Goal: Task Accomplishment & Management: Complete application form

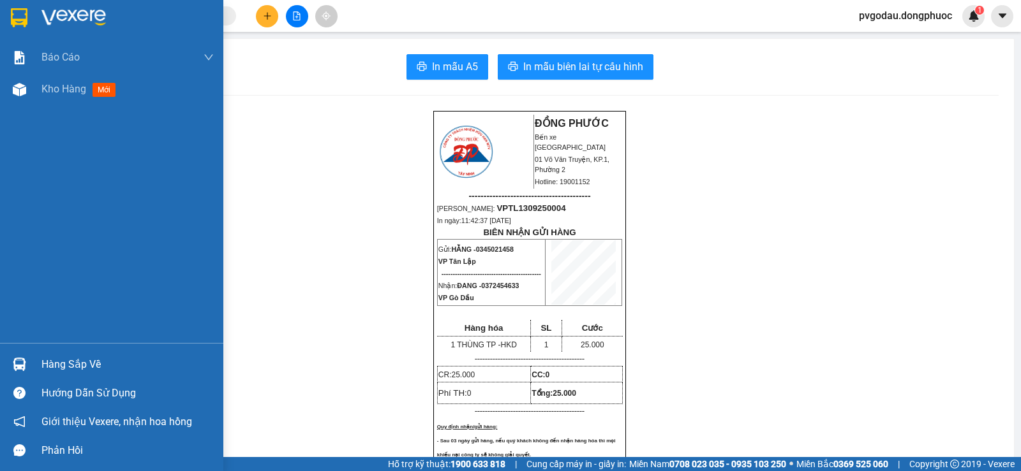
click at [34, 356] on div "Hàng sắp về" at bounding box center [111, 364] width 223 height 29
click at [18, 367] on img at bounding box center [19, 364] width 13 height 13
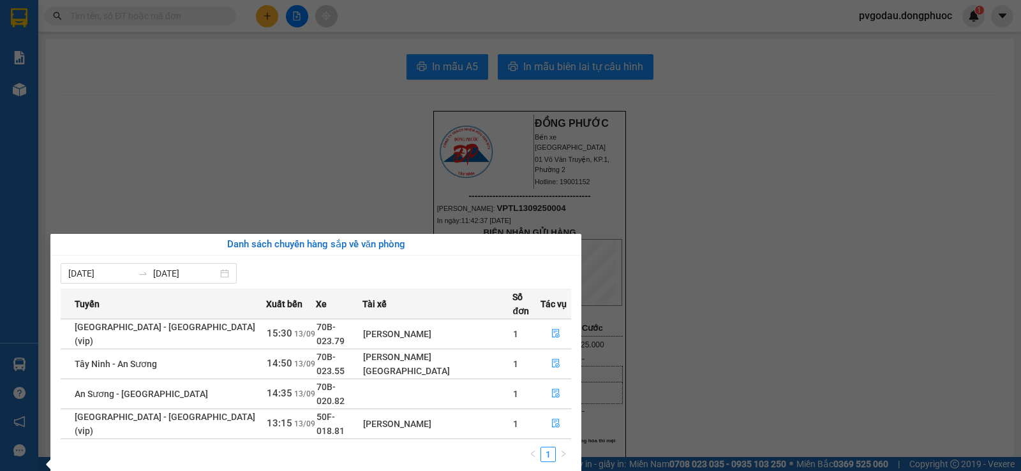
click at [206, 166] on section "Kết quả tìm kiếm ( 0 ) Bộ lọc No Data pvgodau.dongphuoc 1 Báo cáo Mẫu 1: Báo cá…" at bounding box center [510, 235] width 1021 height 471
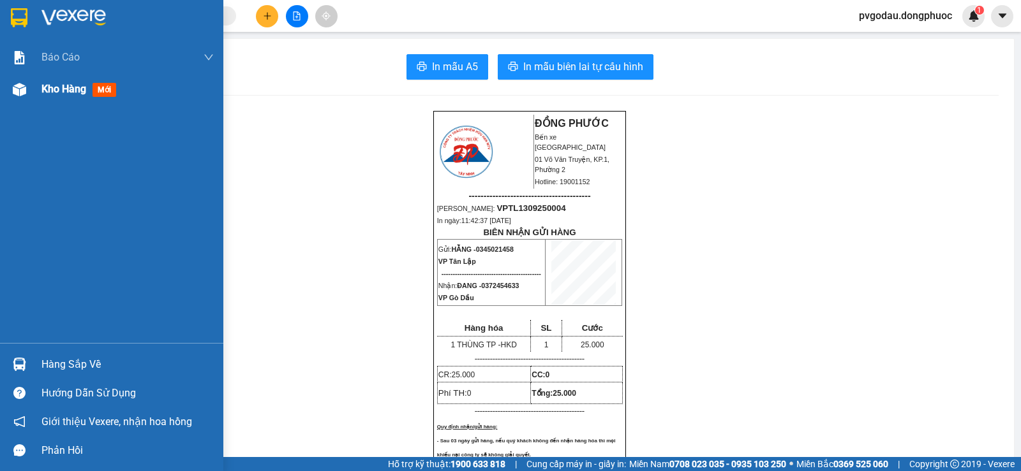
click at [49, 94] on span "Kho hàng" at bounding box center [63, 89] width 45 height 12
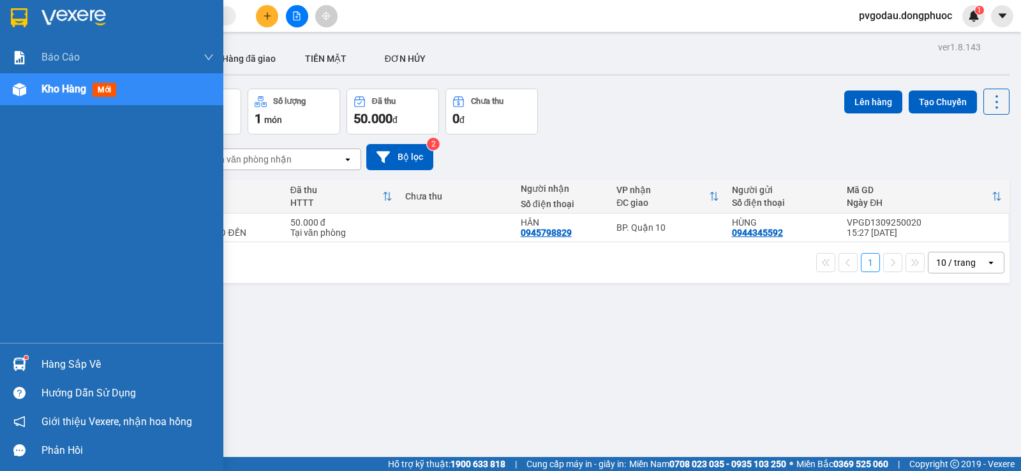
click at [40, 358] on div "Hàng sắp về" at bounding box center [111, 364] width 223 height 29
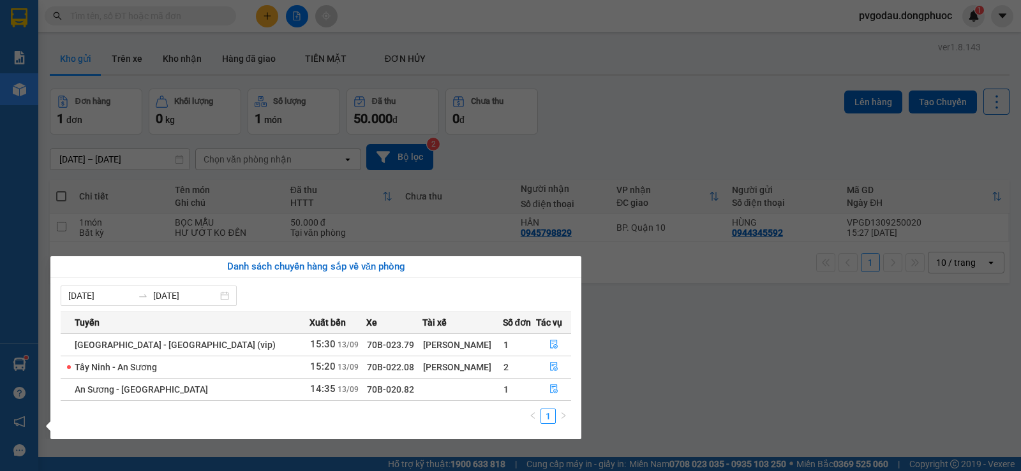
click at [22, 365] on div "Báo cáo Mẫu 1: Báo cáo dòng tiền theo nhân viên Mẫu 1: Báo cáo dòng tiền theo n…" at bounding box center [19, 235] width 38 height 471
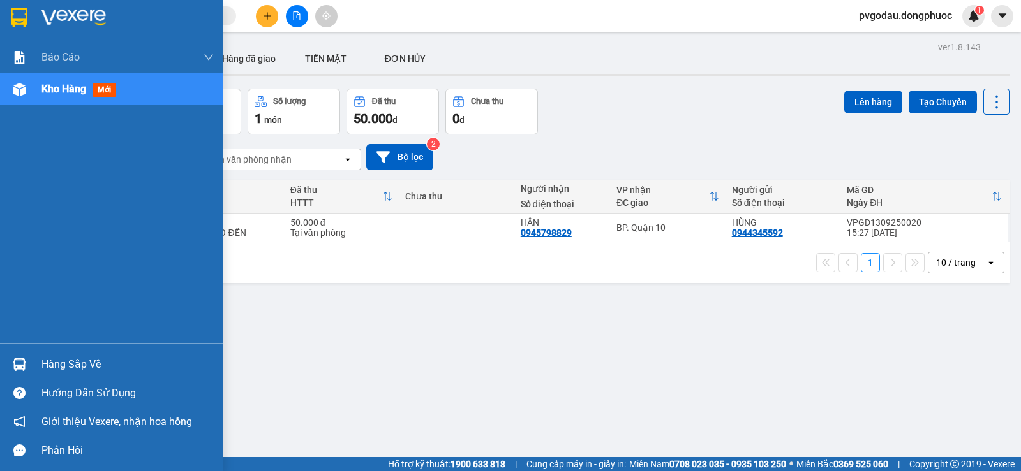
click at [36, 364] on div "Hàng sắp về" at bounding box center [111, 364] width 223 height 29
click at [36, 371] on div "Báo cáo Mẫu 1: Báo cáo dòng tiền theo nhân viên Mẫu 1: Báo cáo dòng tiền theo n…" at bounding box center [111, 235] width 223 height 471
click at [37, 371] on div "Hàng sắp về" at bounding box center [111, 364] width 223 height 29
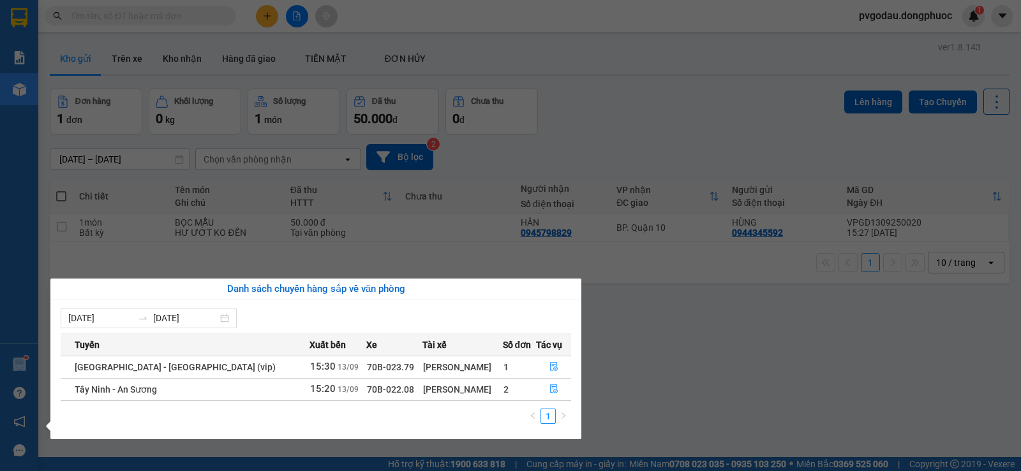
click at [152, 43] on section "Kết quả tìm kiếm ( 0 ) Bộ lọc No Data pvgodau.dongphuoc 1 Báo cáo Mẫu 1: Báo cá…" at bounding box center [510, 235] width 1021 height 471
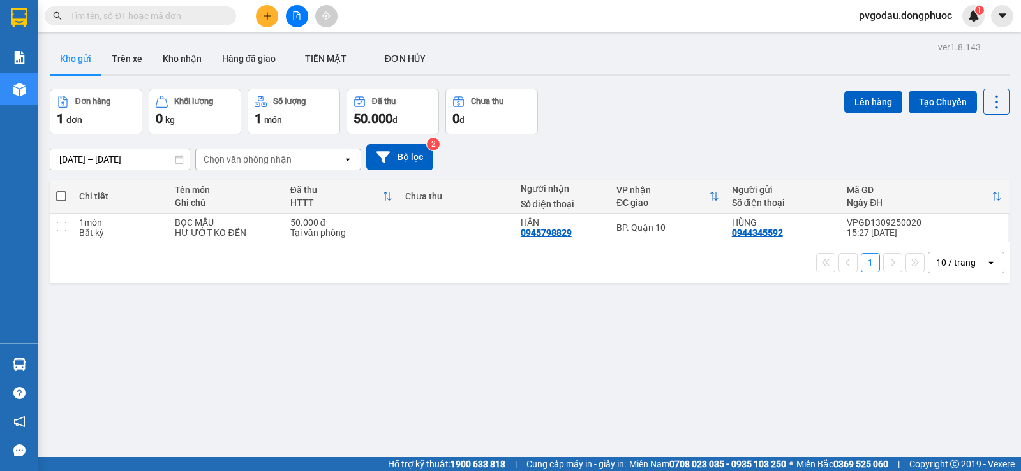
click at [146, 17] on input "text" at bounding box center [145, 16] width 151 height 14
click at [135, 17] on input "text" at bounding box center [145, 16] width 151 height 14
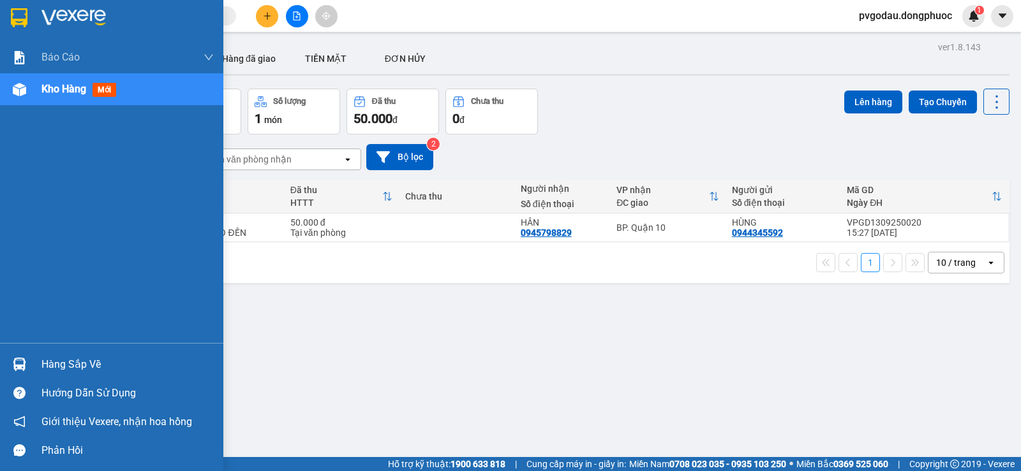
click at [63, 363] on div "Hàng sắp về" at bounding box center [127, 364] width 172 height 19
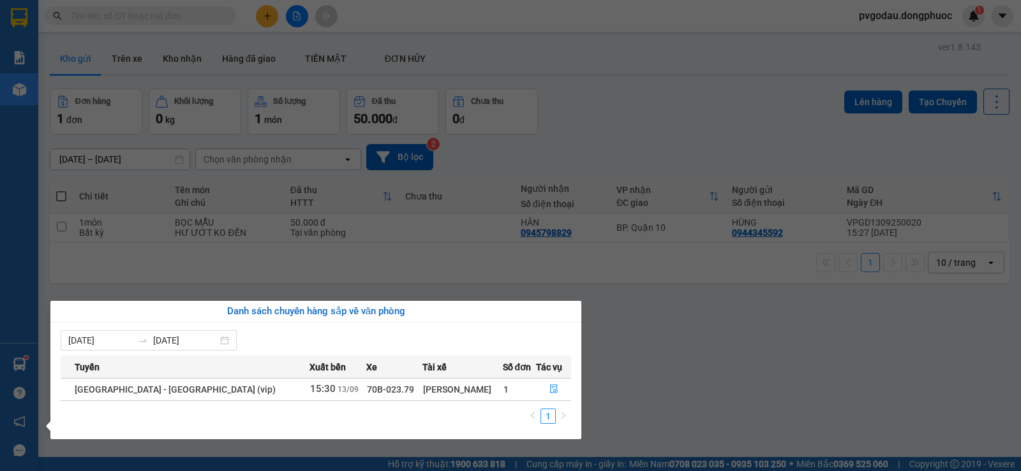
click at [211, 25] on section "Kết quả tìm kiếm ( 0 ) Bộ lọc No Data pvgodau.dongphuoc 1 Báo cáo Mẫu 1: Báo cá…" at bounding box center [510, 235] width 1021 height 471
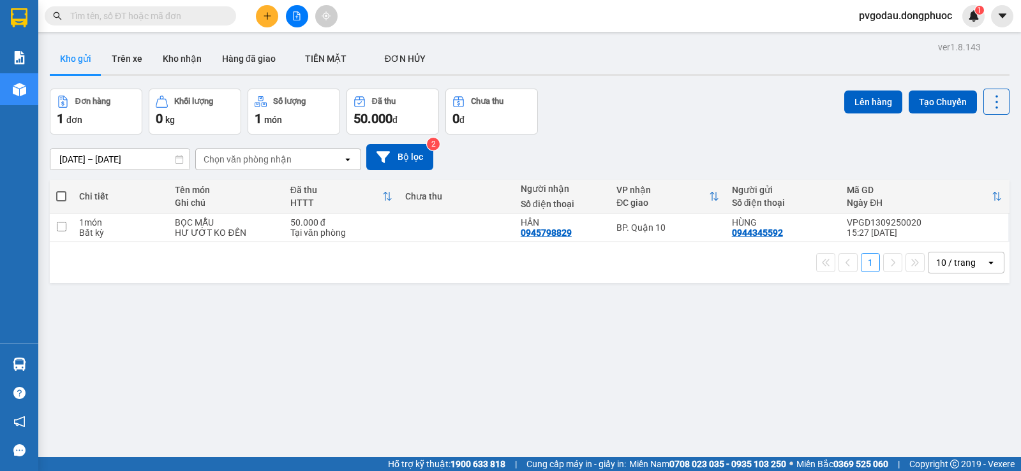
click at [197, 20] on input "text" at bounding box center [145, 16] width 151 height 14
click at [197, 19] on input "text" at bounding box center [145, 16] width 151 height 14
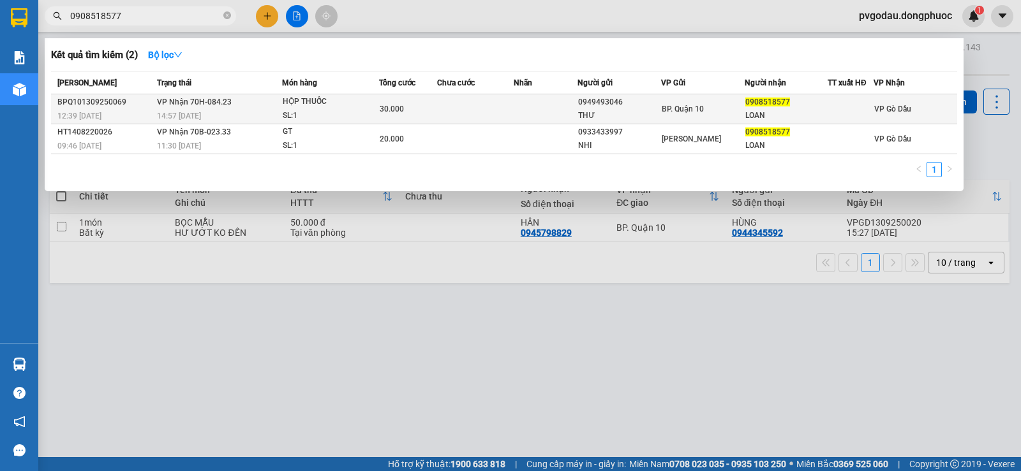
type input "0908518577"
click at [248, 110] on div "14:57 - 13/09" at bounding box center [219, 116] width 124 height 14
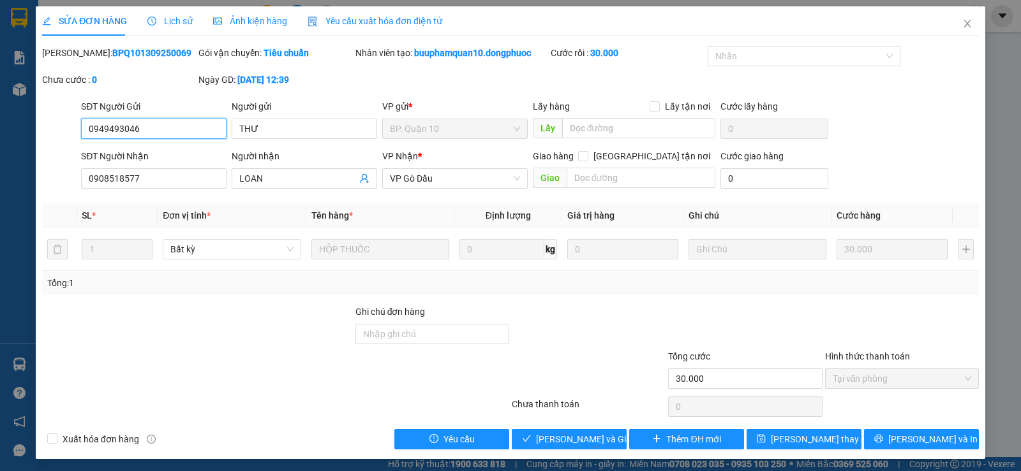
type input "0949493046"
type input "THƯ"
type input "0908518577"
type input "LOAN"
type input "30.000"
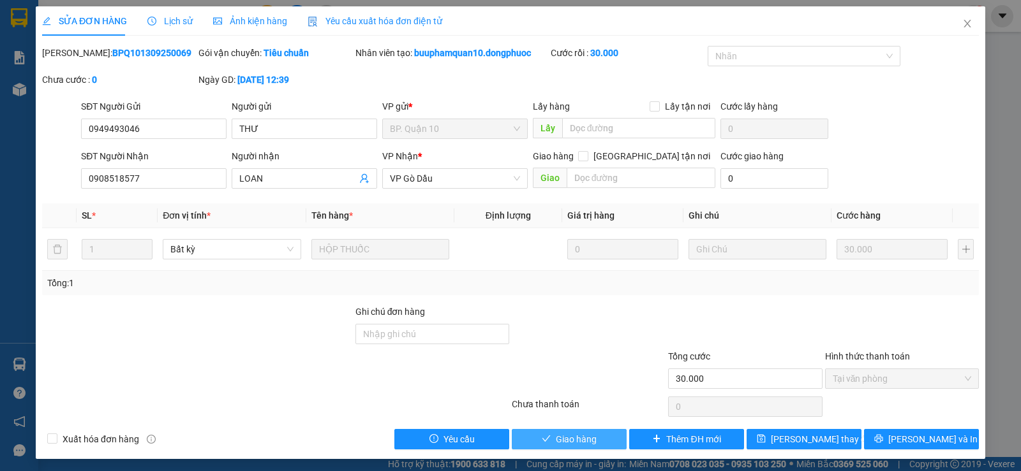
click at [579, 441] on span "Giao hàng" at bounding box center [576, 439] width 41 height 14
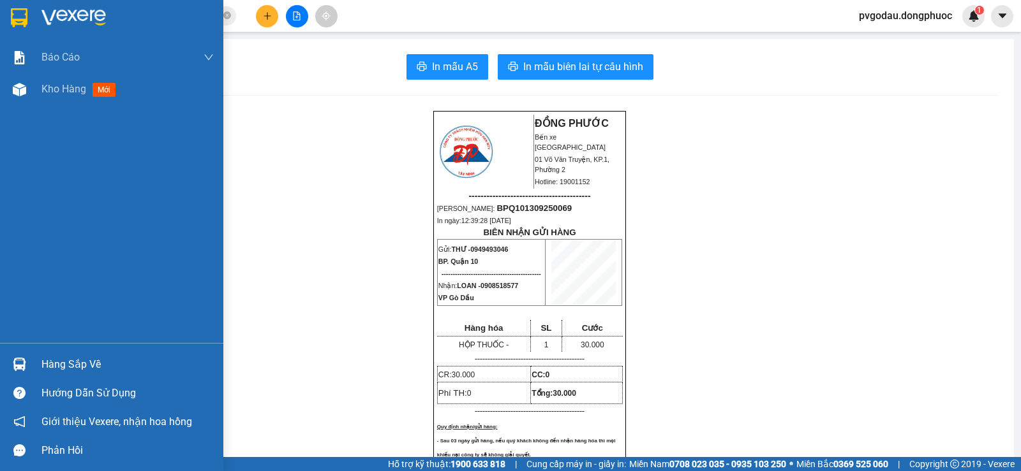
click at [53, 348] on div "Hàng sắp về Hướng dẫn sử dụng Giới thiệu Vexere, nhận hoa hồng Phản hồi" at bounding box center [111, 404] width 223 height 122
click at [61, 364] on div "Hàng sắp về" at bounding box center [127, 364] width 172 height 19
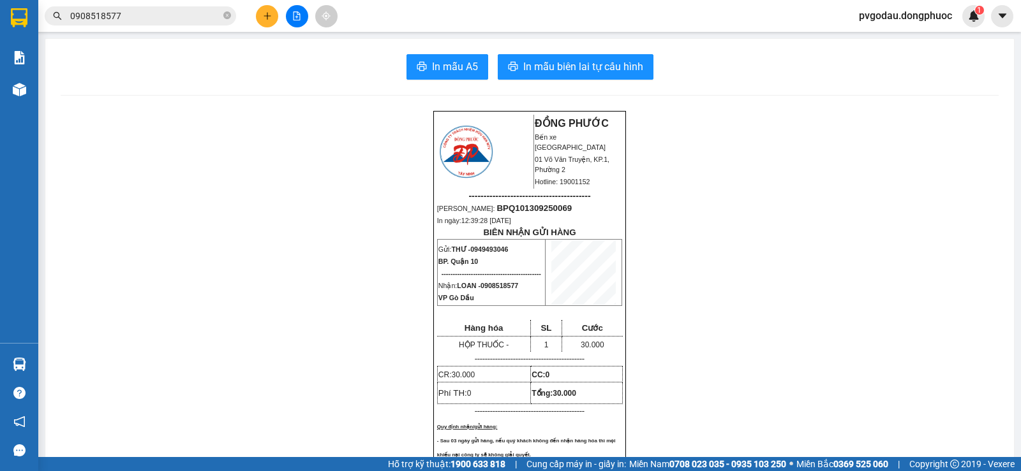
click at [157, 49] on section "Kết quả tìm kiếm ( 2 ) Bộ lọc Mã ĐH Trạng thái Món hàng Tổng cước Chưa cước Nhã…" at bounding box center [510, 235] width 1021 height 471
click at [151, 13] on input "0908518577" at bounding box center [145, 16] width 151 height 14
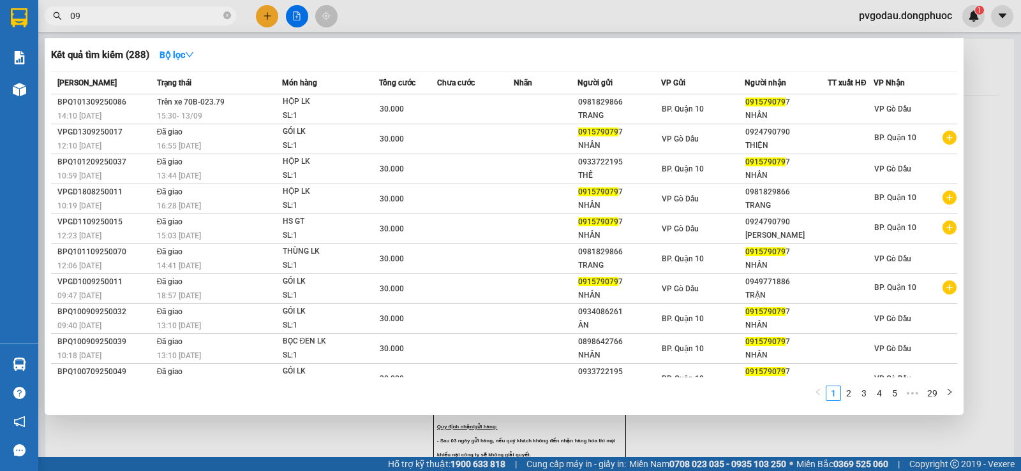
type input "0"
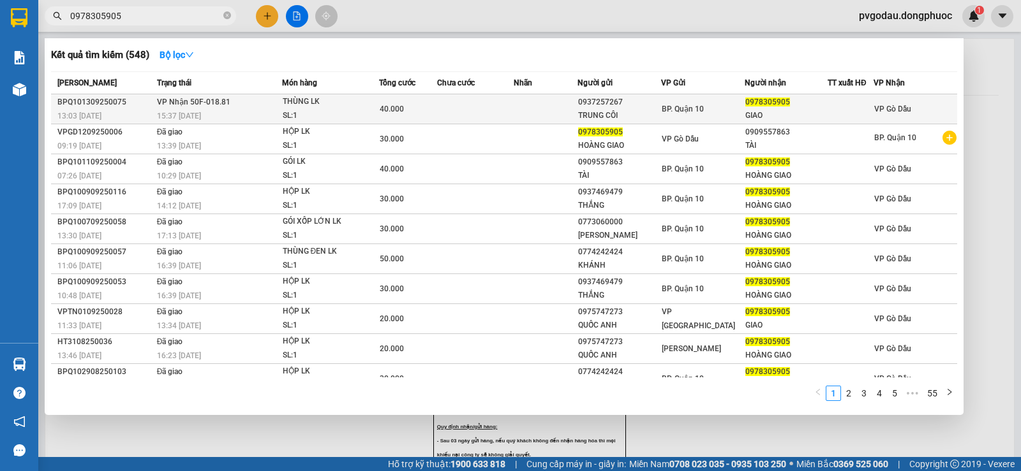
type input "0978305905"
click at [239, 105] on td "VP Nhận 50F-018.81 15:37 - 13/09" at bounding box center [218, 109] width 128 height 30
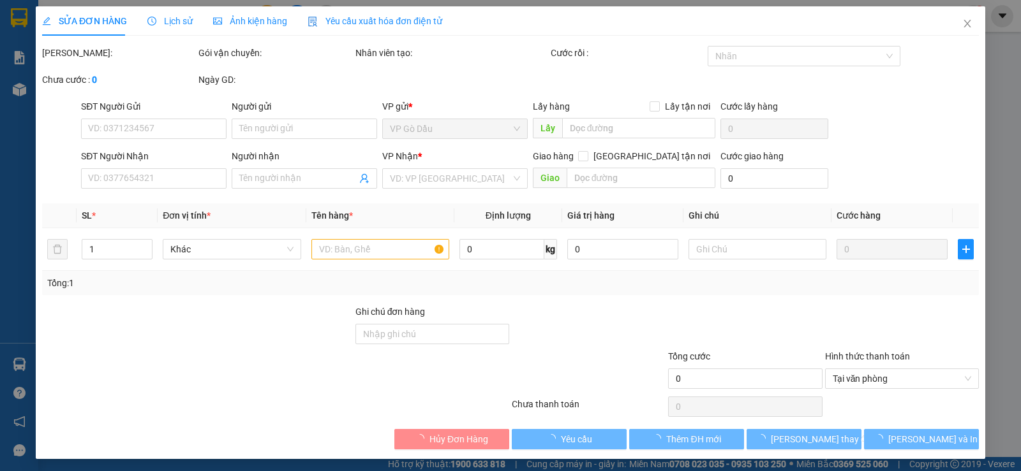
type input "0937257267"
type input "TRUNG CÔI"
type input "0978305905"
type input "GIAO"
type input "40.000"
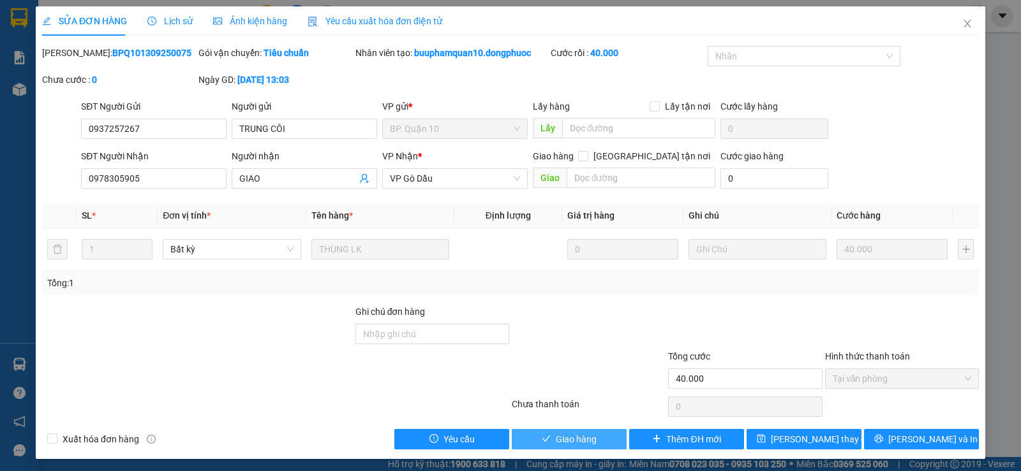
click at [570, 447] on button "Giao hàng" at bounding box center [569, 439] width 115 height 20
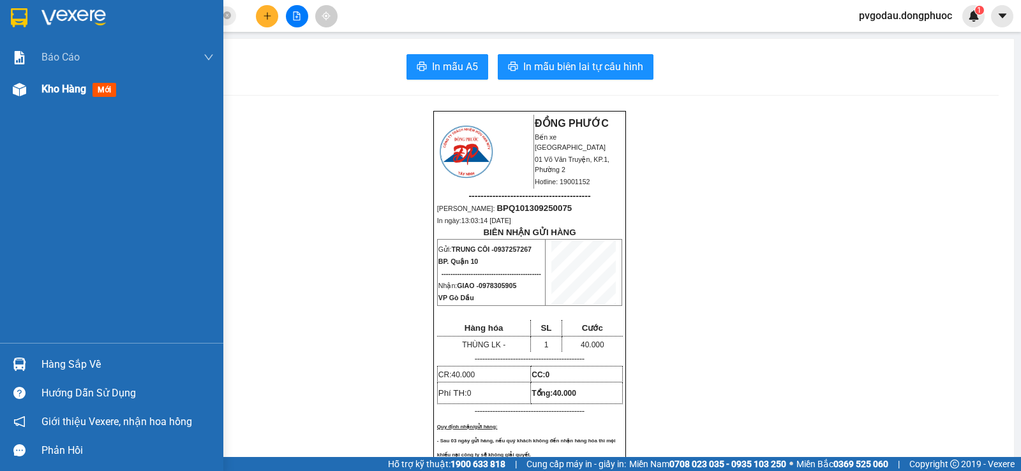
click at [58, 94] on span "Kho hàng" at bounding box center [63, 89] width 45 height 12
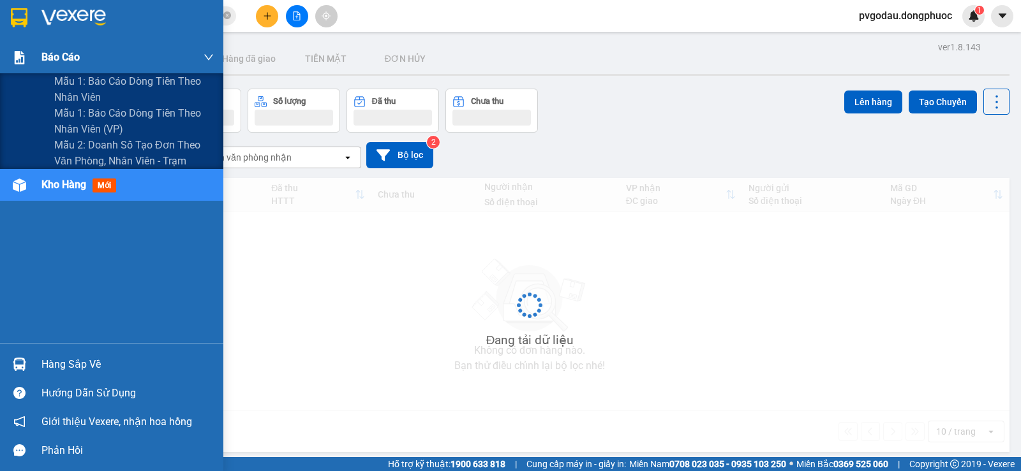
click at [125, 53] on div "Báo cáo" at bounding box center [127, 57] width 172 height 32
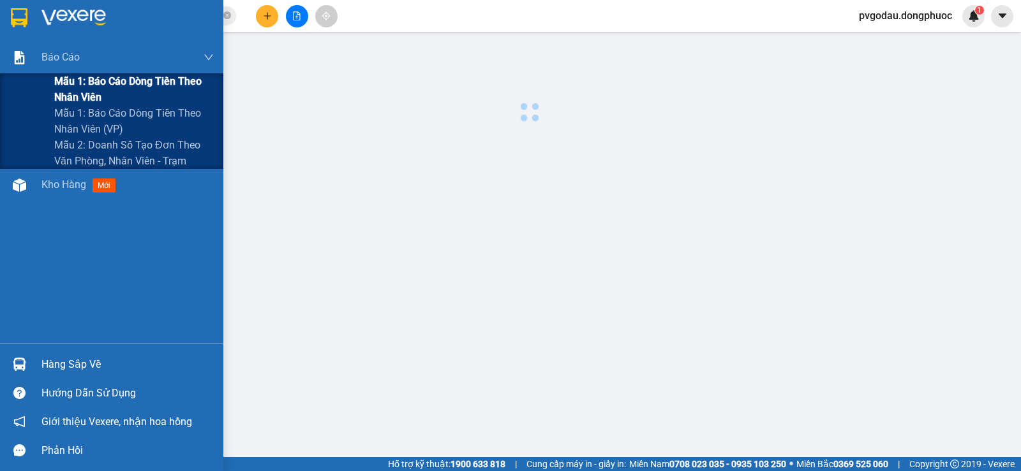
click at [103, 87] on span "Mẫu 1: Báo cáo dòng tiền theo nhân viên" at bounding box center [133, 89] width 159 height 32
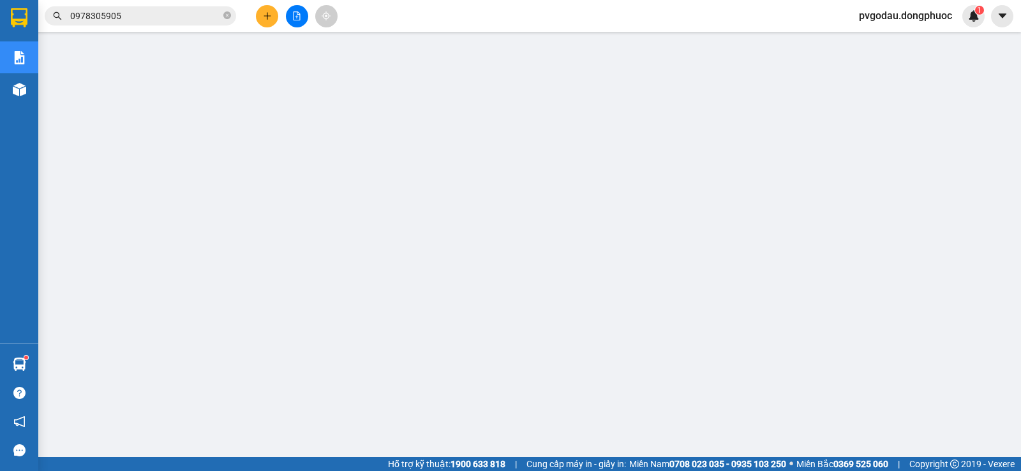
scroll to position [64, 0]
